Goal: Information Seeking & Learning: Learn about a topic

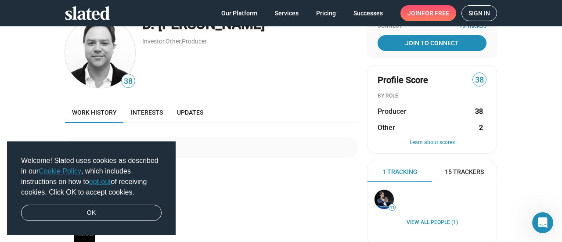
scroll to position [11, 0]
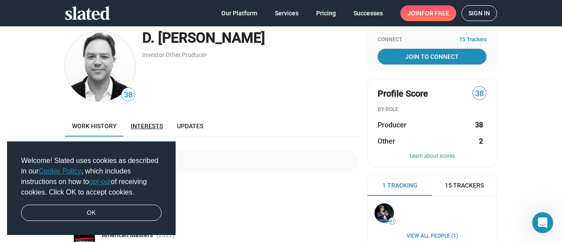
click at [147, 127] on span "Interests" at bounding box center [147, 126] width 32 height 7
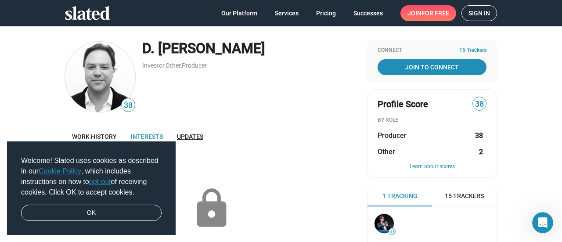
click at [183, 135] on span "Updates" at bounding box center [190, 136] width 26 height 7
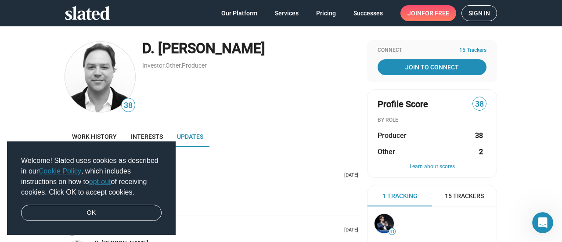
click at [90, 75] on img at bounding box center [100, 77] width 70 height 70
click at [90, 213] on link "OK" at bounding box center [91, 213] width 141 height 17
